Goal: Transaction & Acquisition: Purchase product/service

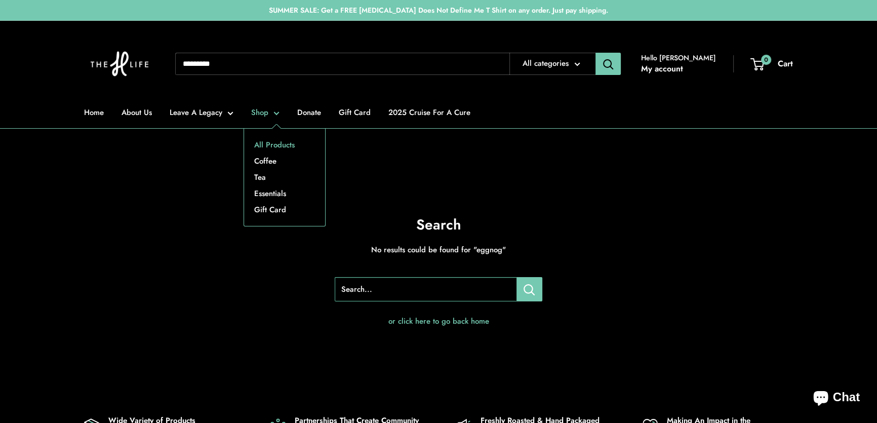
click at [271, 145] on link "All Products" at bounding box center [284, 145] width 81 height 16
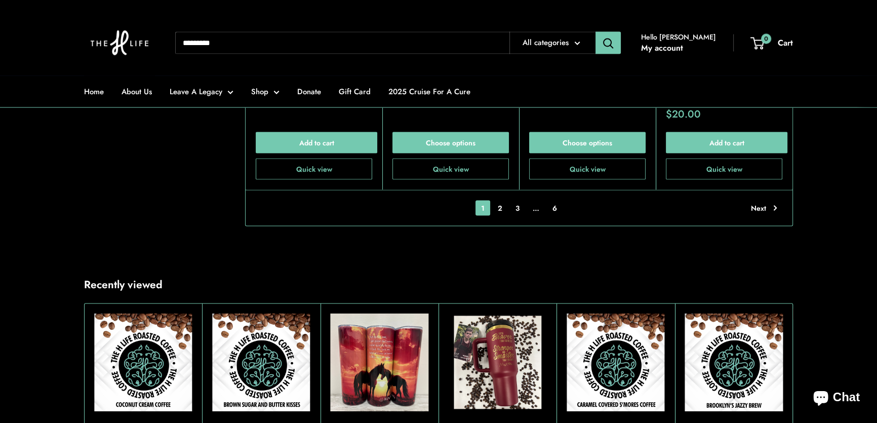
scroll to position [2395, 0]
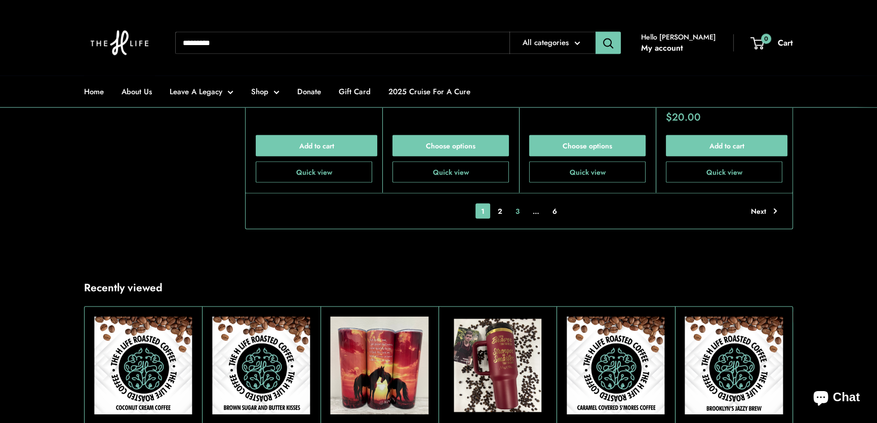
click at [519, 203] on link "3" at bounding box center [517, 210] width 15 height 15
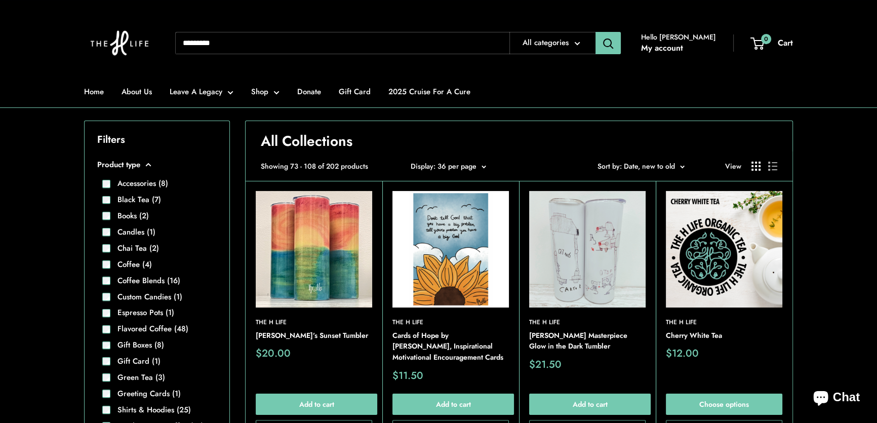
scroll to position [464, 0]
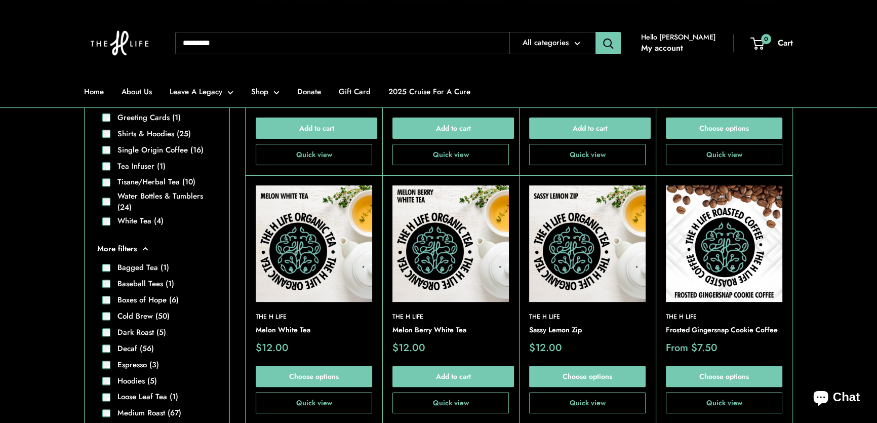
click at [578, 234] on img at bounding box center [587, 243] width 117 height 117
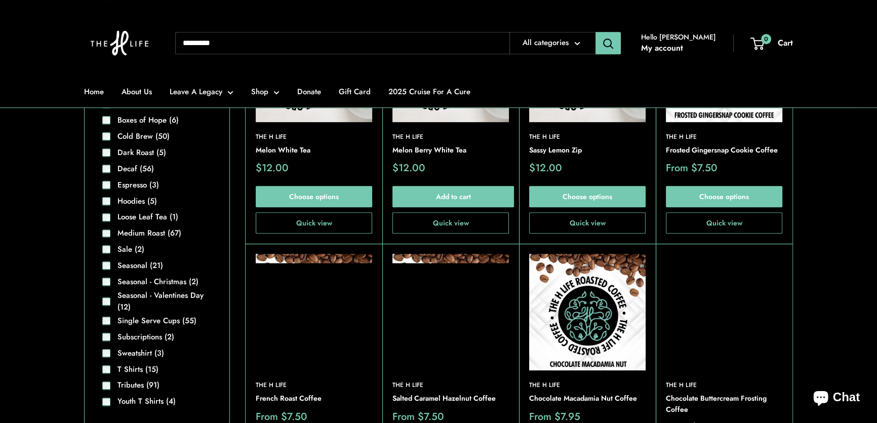
scroll to position [740, 0]
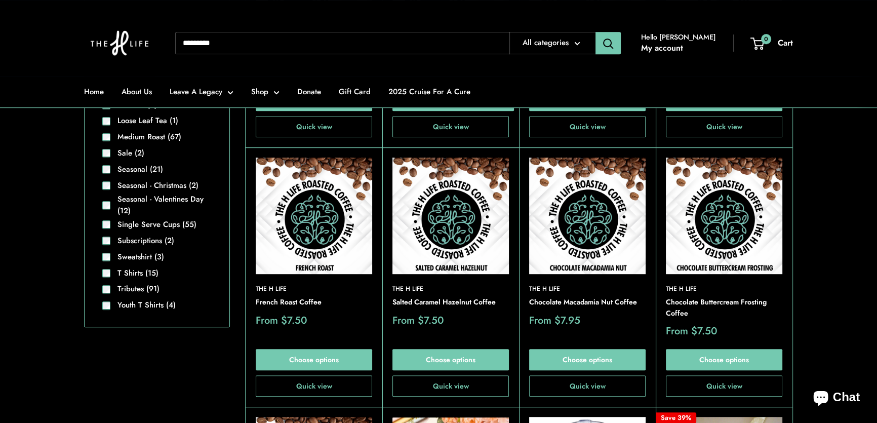
click at [578, 213] on img at bounding box center [587, 216] width 117 height 117
click at [320, 227] on img at bounding box center [314, 216] width 117 height 117
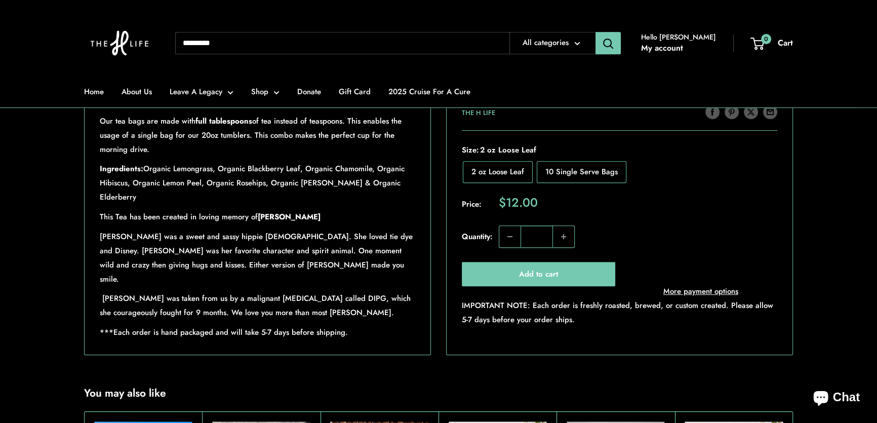
scroll to position [598, 0]
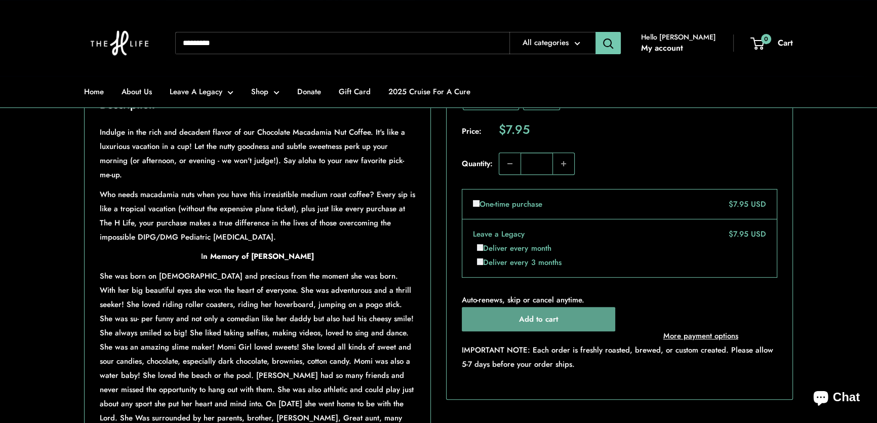
scroll to position [598, 0]
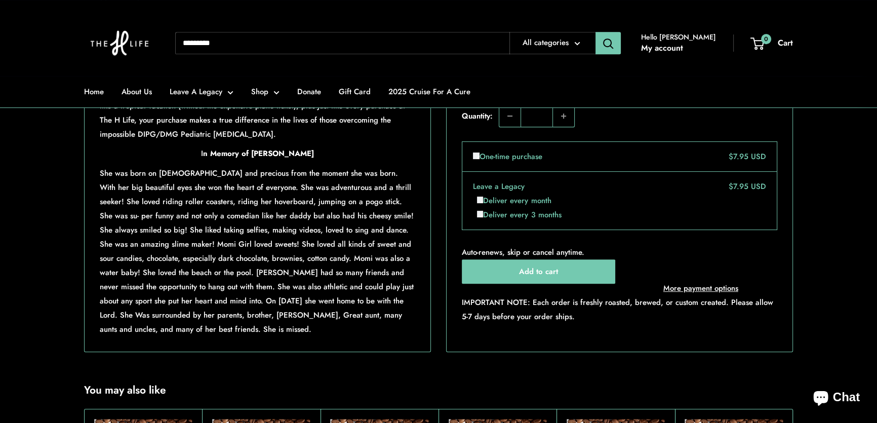
click at [841, 255] on section "Home All products Chocolate Macadamia Nut Coffee Roll over image to zoom in Cli…" at bounding box center [438, 8] width 877 height 689
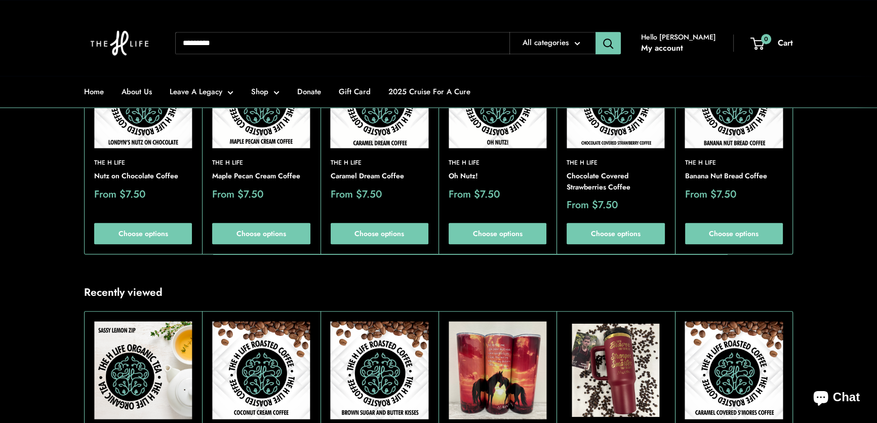
scroll to position [829, 0]
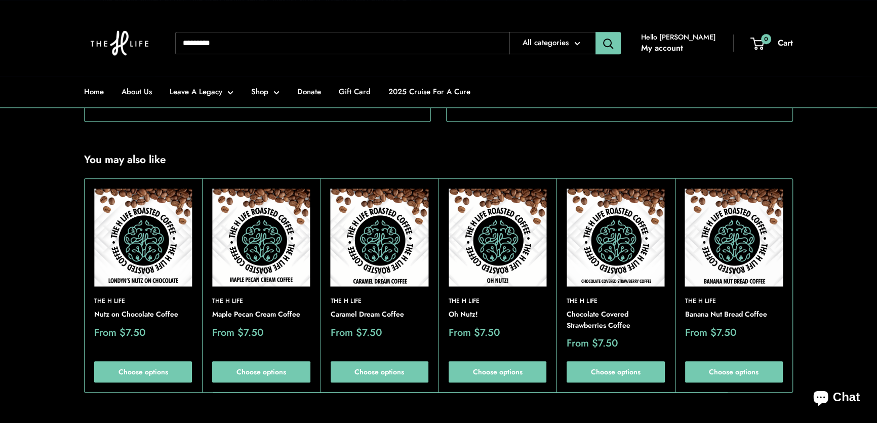
click at [44, 222] on section "You may also like The H Life Nutz on Chocolate Coffee Sale price From $7.50 Cho…" at bounding box center [438, 272] width 877 height 241
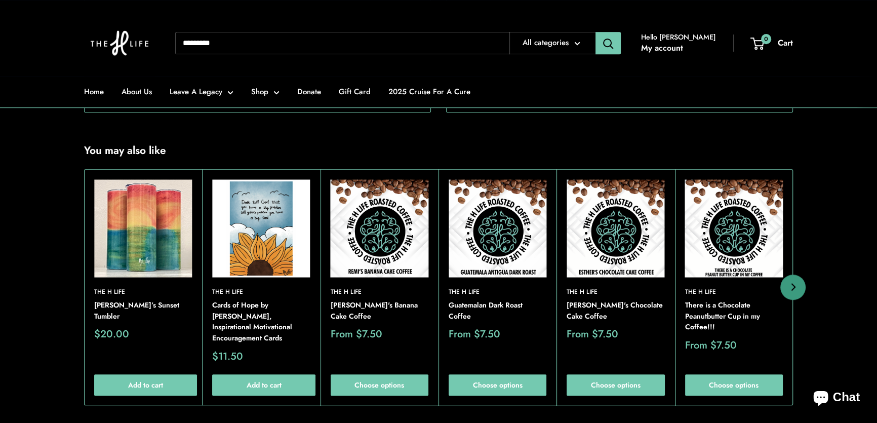
scroll to position [921, 0]
